Goal: Navigation & Orientation: Find specific page/section

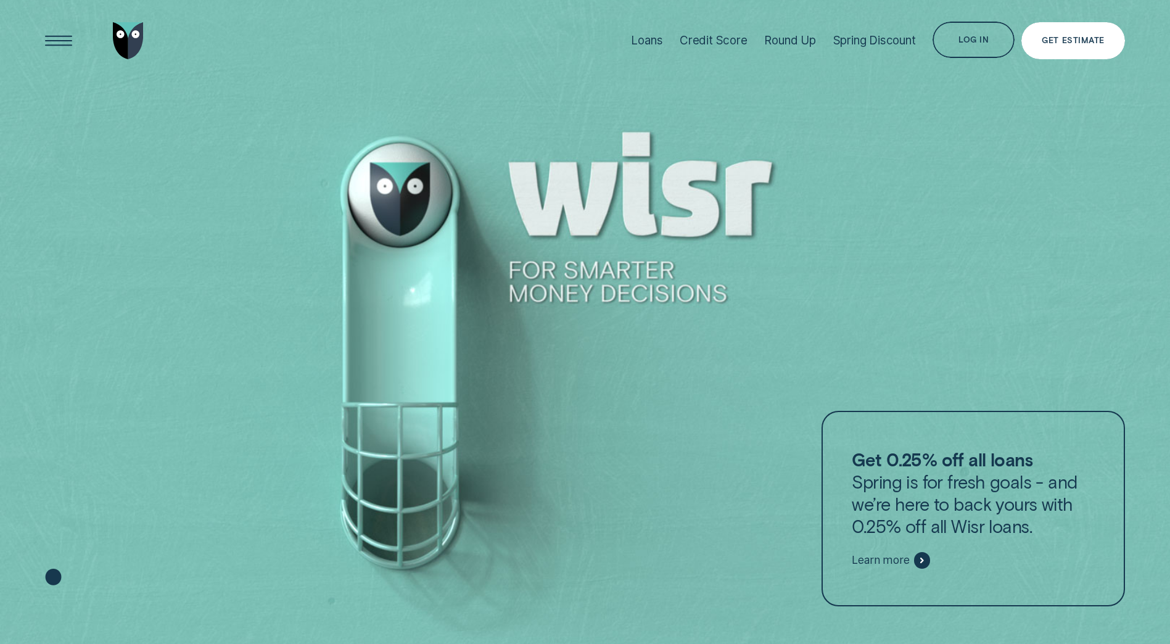
click at [1060, 42] on div "Get Estimate" at bounding box center [1073, 40] width 62 height 7
click at [973, 39] on div "Log in" at bounding box center [974, 39] width 30 height 7
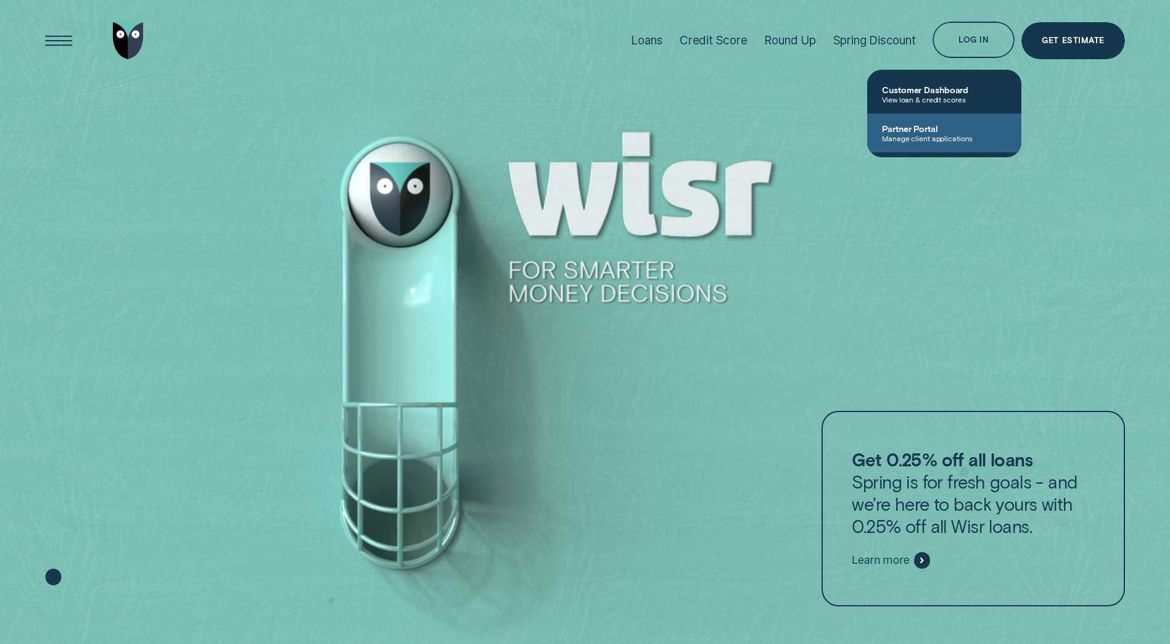
click at [917, 126] on span "Partner Portal" at bounding box center [944, 128] width 125 height 10
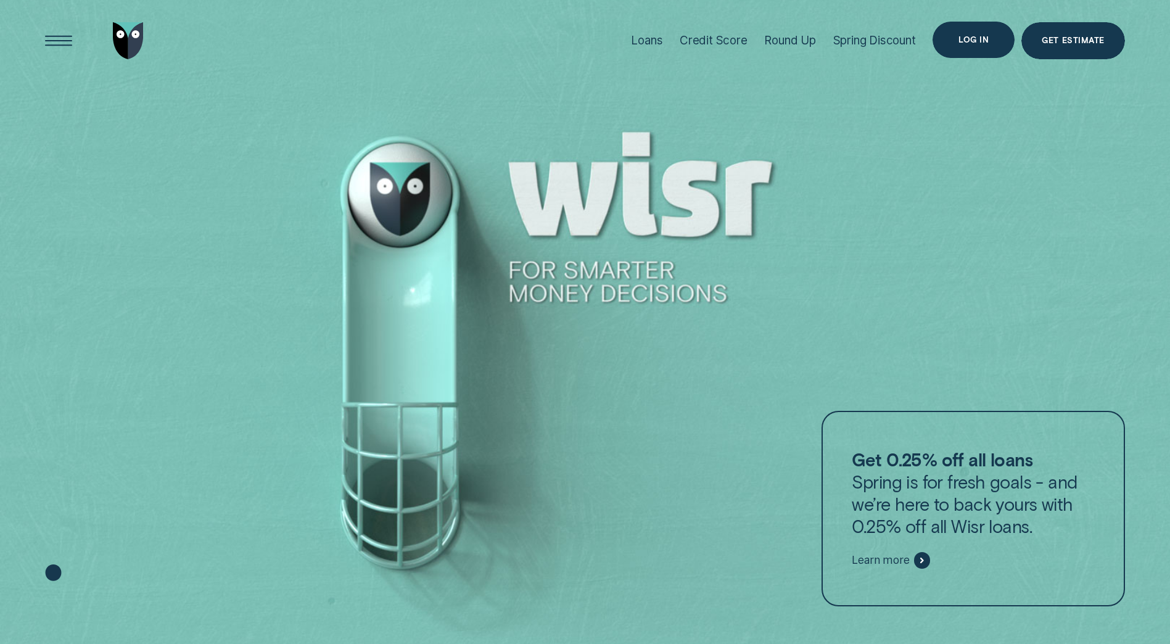
click at [973, 39] on div "Log in" at bounding box center [974, 39] width 30 height 7
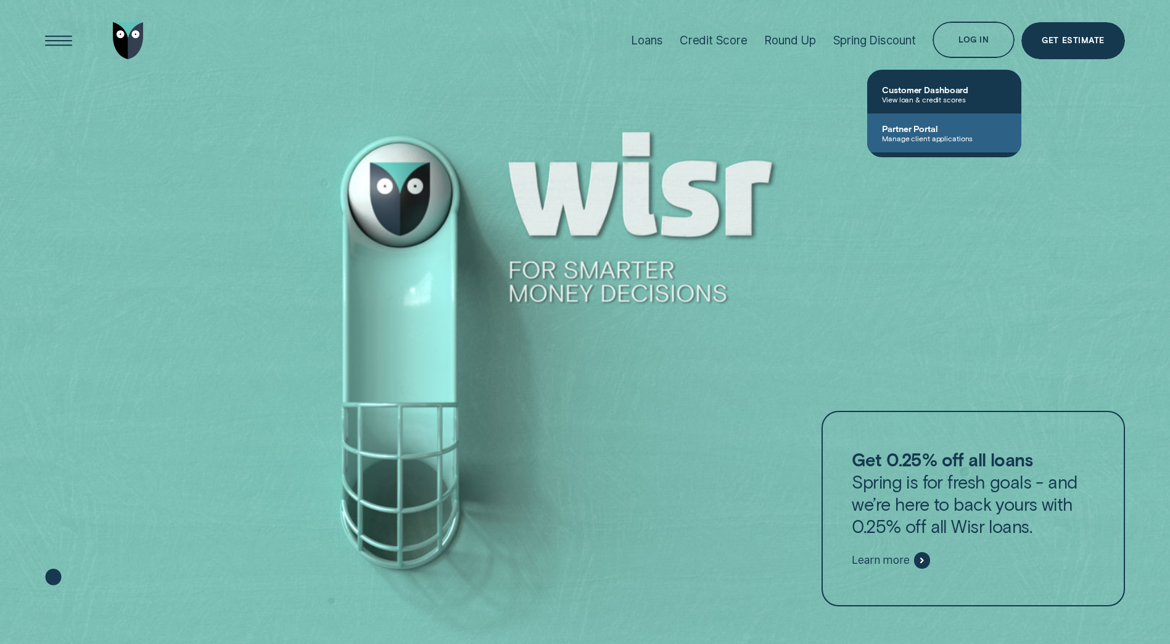
click at [913, 132] on span "Partner Portal" at bounding box center [944, 128] width 125 height 10
